Goal: Information Seeking & Learning: Learn about a topic

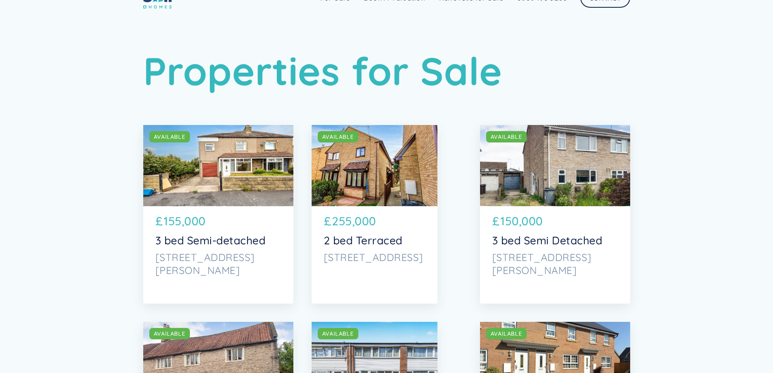
scroll to position [81, 0]
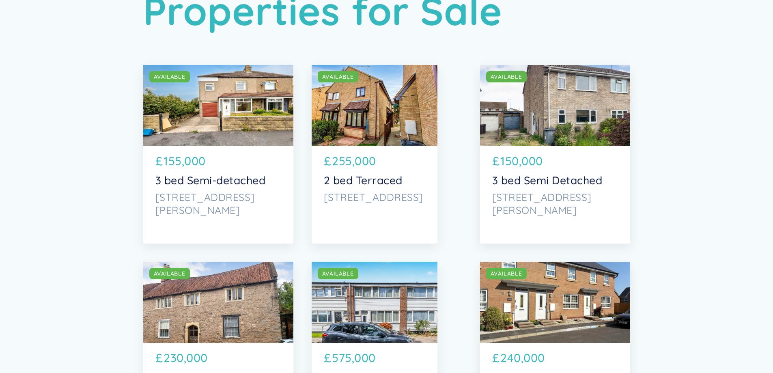
drag, startPoint x: 88, startPoint y: 197, endPoint x: 80, endPoint y: 207, distance: 12.6
drag, startPoint x: 80, startPoint y: 207, endPoint x: 41, endPoint y: 216, distance: 39.7
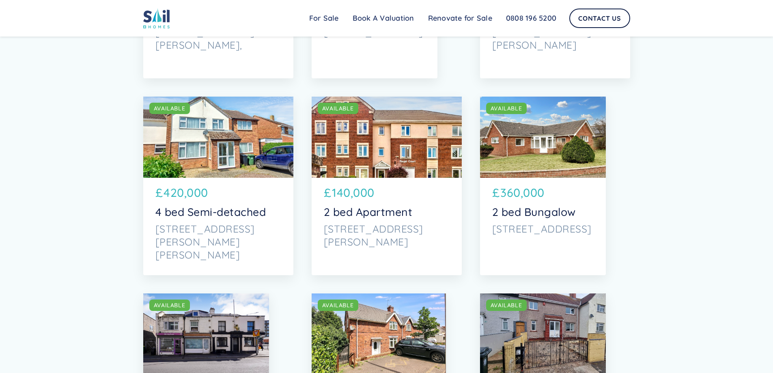
scroll to position [447, 0]
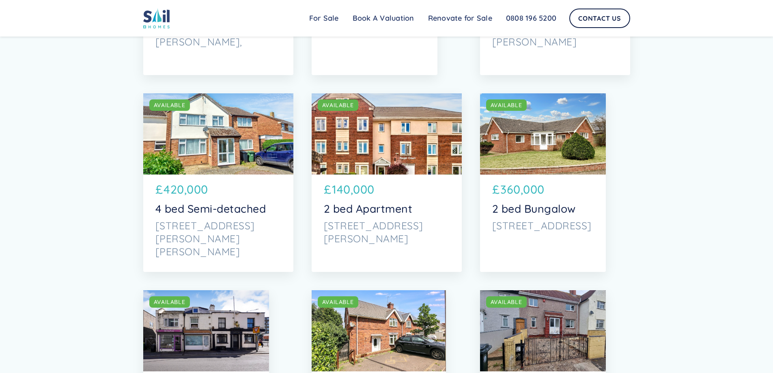
click at [221, 161] on div "SOLD AVAILABLE" at bounding box center [218, 133] width 150 height 81
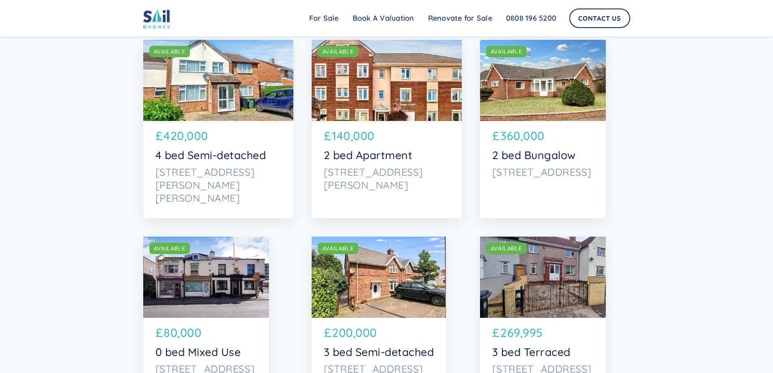
scroll to position [568, 0]
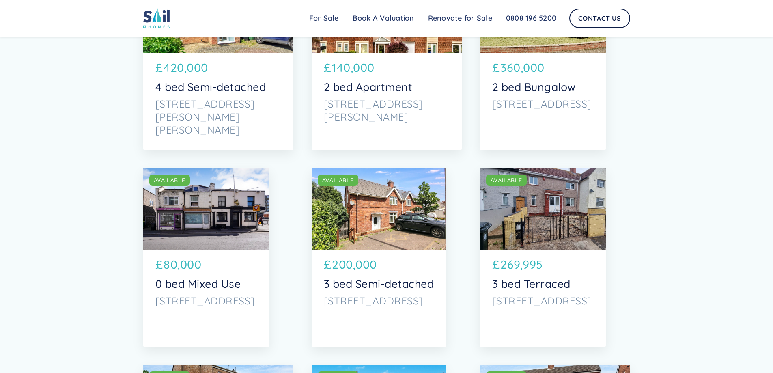
drag, startPoint x: 91, startPoint y: 205, endPoint x: 88, endPoint y: 209, distance: 4.3
drag, startPoint x: 88, startPoint y: 209, endPoint x: 53, endPoint y: 228, distance: 40.1
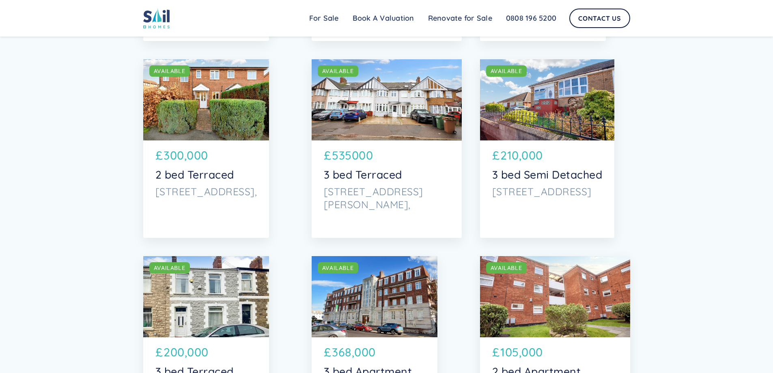
scroll to position [2639, 0]
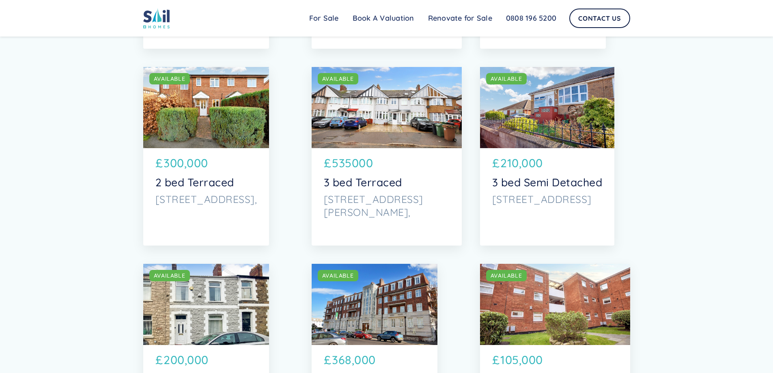
drag, startPoint x: 82, startPoint y: 225, endPoint x: 65, endPoint y: 229, distance: 17.6
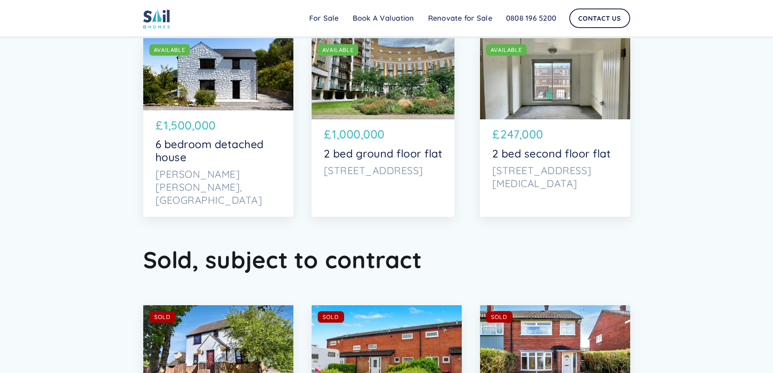
scroll to position [3451, 0]
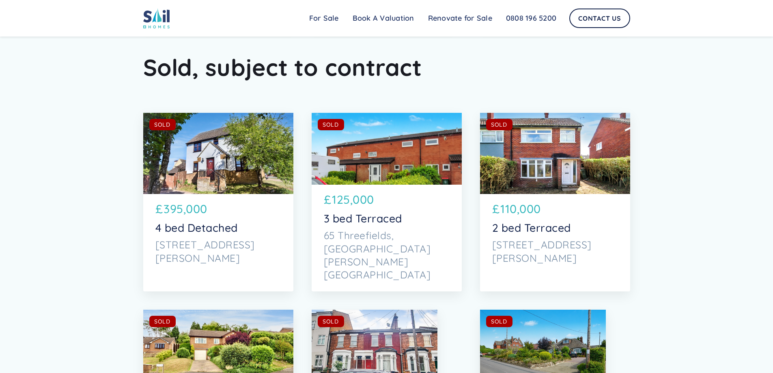
drag, startPoint x: 120, startPoint y: 204, endPoint x: 114, endPoint y: 205, distance: 6.2
drag, startPoint x: 114, startPoint y: 205, endPoint x: 85, endPoint y: 217, distance: 31.7
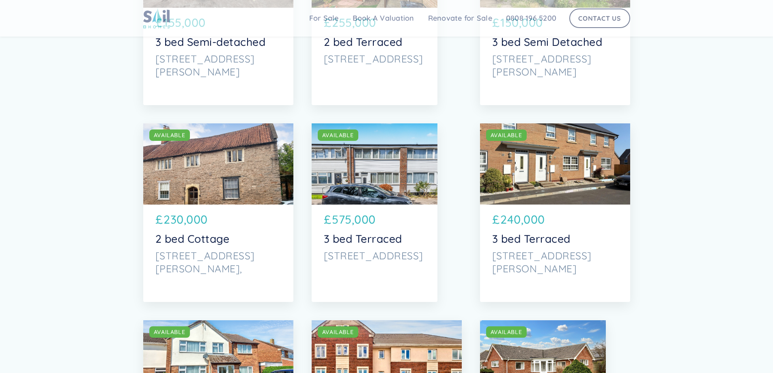
scroll to position [0, 0]
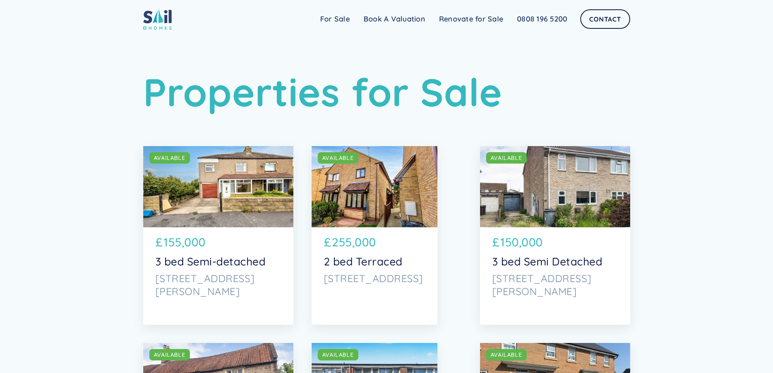
click at [156, 25] on img at bounding box center [157, 19] width 28 height 22
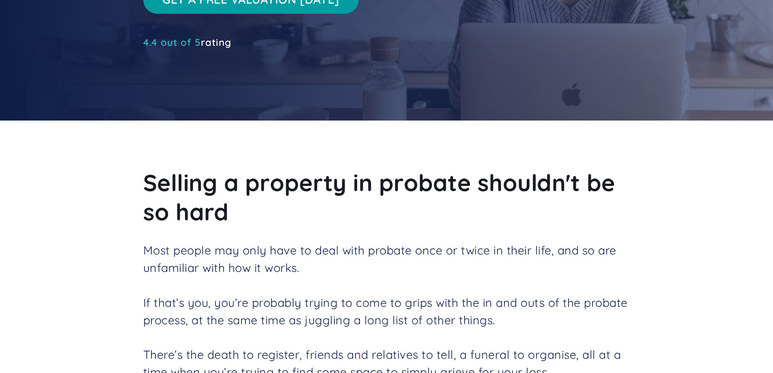
scroll to position [325, 0]
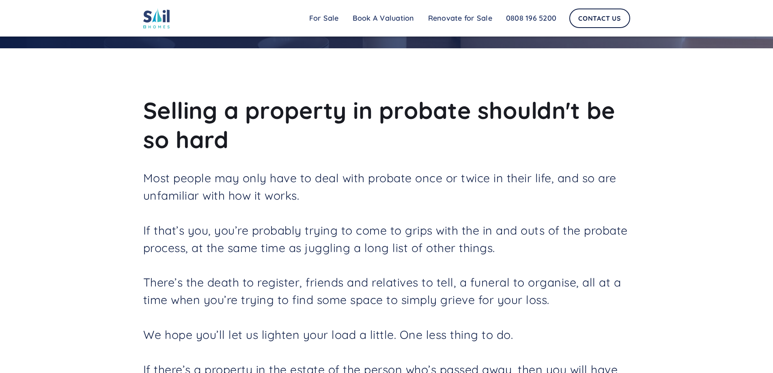
drag, startPoint x: 92, startPoint y: 228, endPoint x: 76, endPoint y: 233, distance: 17.2
click at [76, 233] on div "Selling a property in probate shouldn't be so hard Most people may only have to…" at bounding box center [386, 323] width 773 height 550
drag, startPoint x: 93, startPoint y: 225, endPoint x: 80, endPoint y: 229, distance: 13.0
click at [80, 229] on div "Selling a property in probate shouldn't be so hard Most people may only have to…" at bounding box center [386, 323] width 773 height 550
drag, startPoint x: 80, startPoint y: 229, endPoint x: 56, endPoint y: 233, distance: 25.1
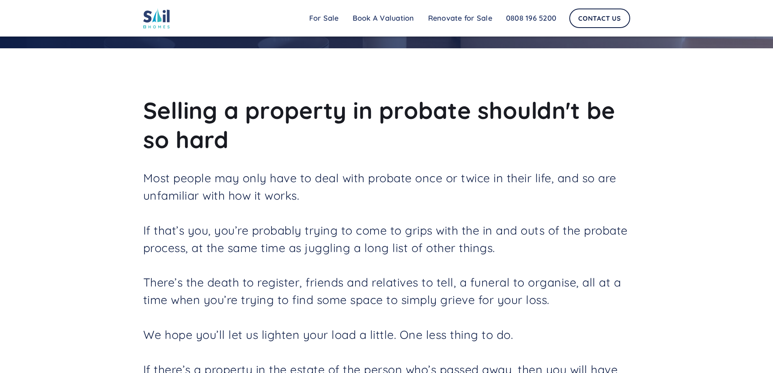
click at [56, 233] on div "Selling a property in probate shouldn't be so hard Most people may only have to…" at bounding box center [386, 323] width 773 height 550
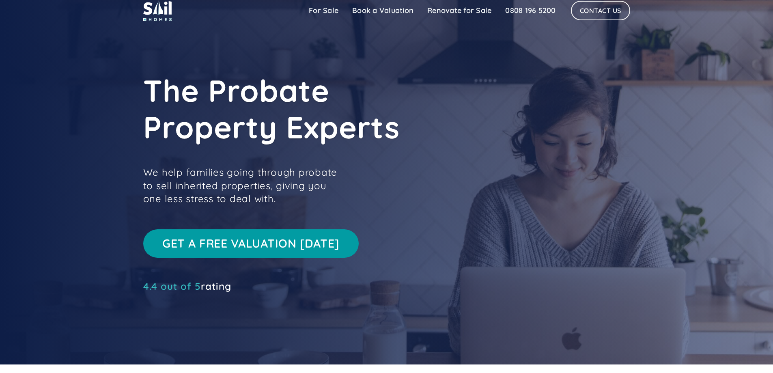
scroll to position [0, 0]
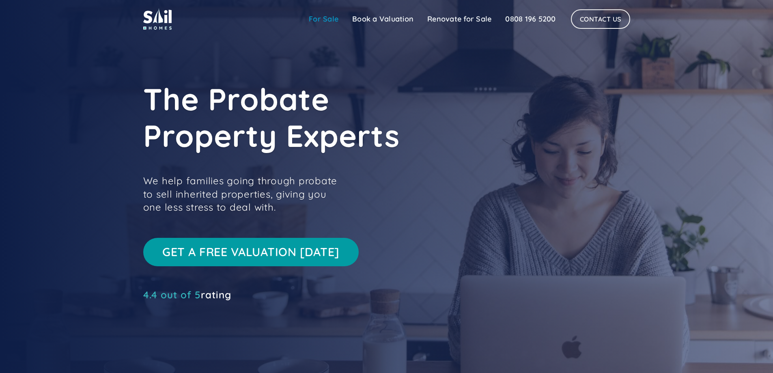
click at [333, 23] on link "For Sale" at bounding box center [323, 19] width 43 height 16
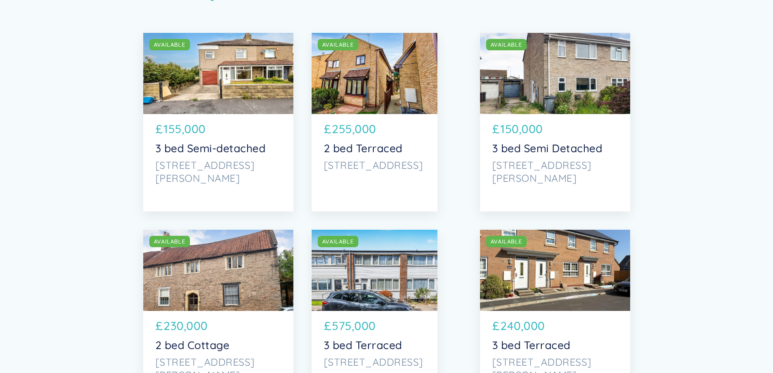
scroll to position [122, 0]
